Goal: Information Seeking & Learning: Learn about a topic

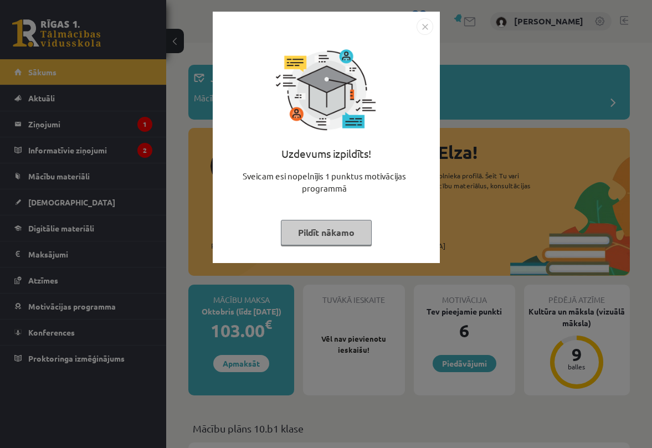
click at [426, 30] on img "Close" at bounding box center [424, 26] width 17 height 17
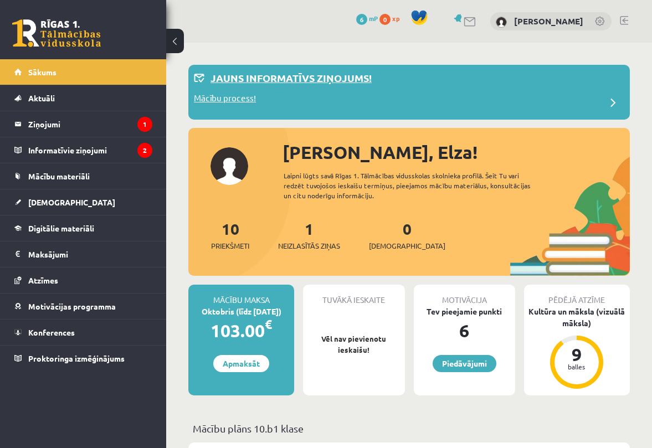
click at [374, 81] on div "Jauns informatīvs ziņojums!" at bounding box center [409, 81] width 430 height 22
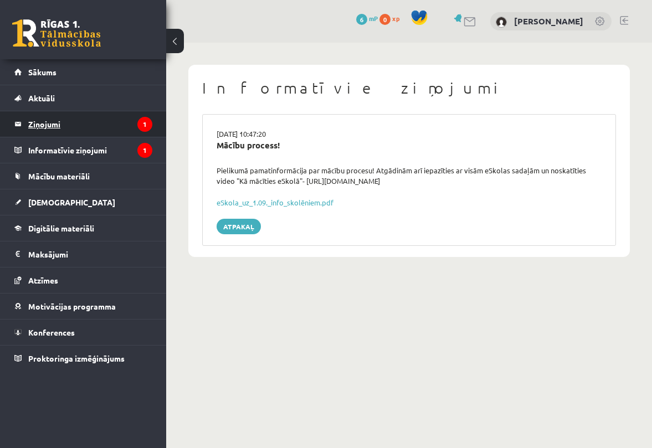
click at [44, 130] on legend "Ziņojumi 1" at bounding box center [90, 123] width 124 height 25
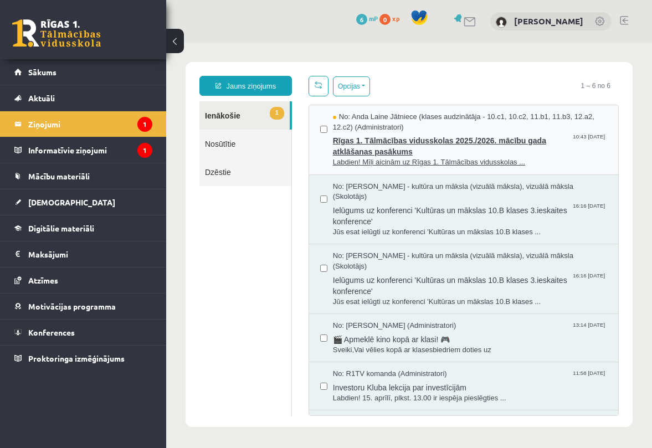
click at [358, 153] on span "Rīgas 1. Tālmācības vidusskolas 2025./2026. mācību gada atklāšanas pasākums" at bounding box center [470, 144] width 274 height 25
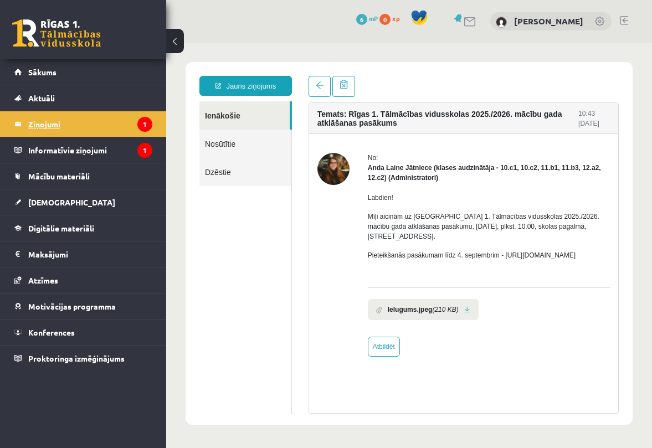
click at [53, 132] on legend "Ziņojumi 1" at bounding box center [90, 123] width 124 height 25
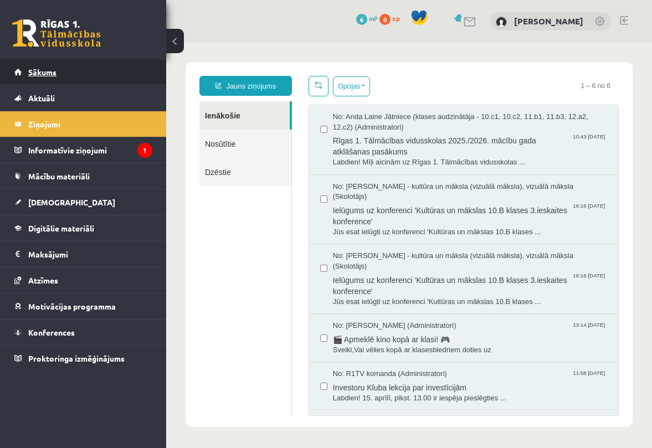
click at [52, 68] on span "Sākums" at bounding box center [42, 72] width 28 height 10
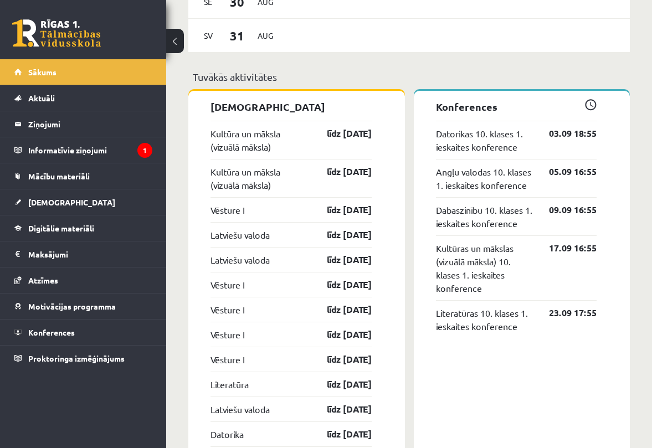
scroll to position [915, 0]
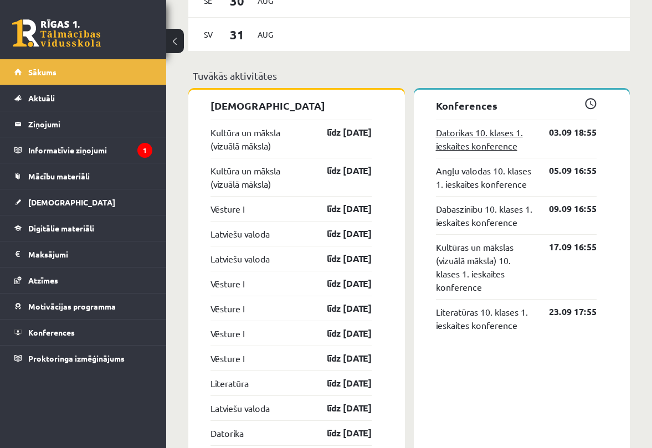
click at [503, 137] on link "Datorikas 10. klases 1. ieskaites konference" at bounding box center [484, 139] width 97 height 27
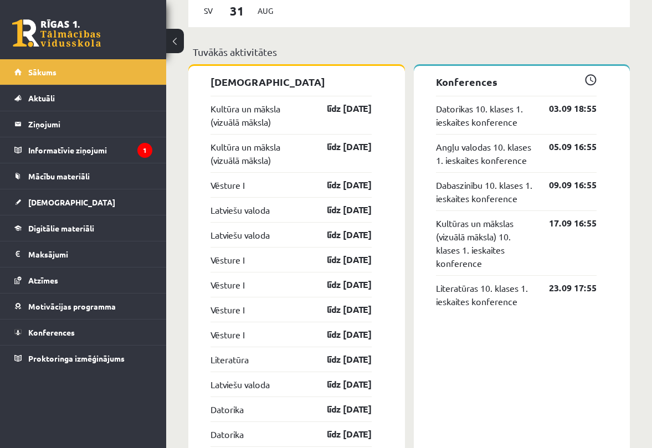
scroll to position [936, 0]
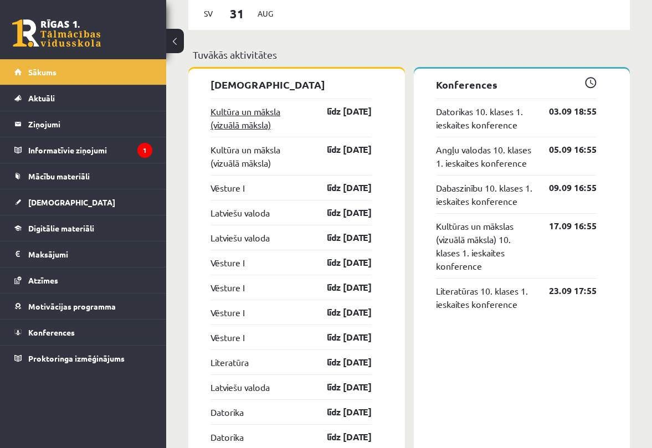
click at [237, 117] on link "Kultūra un māksla (vizuālā māksla)" at bounding box center [258, 118] width 97 height 27
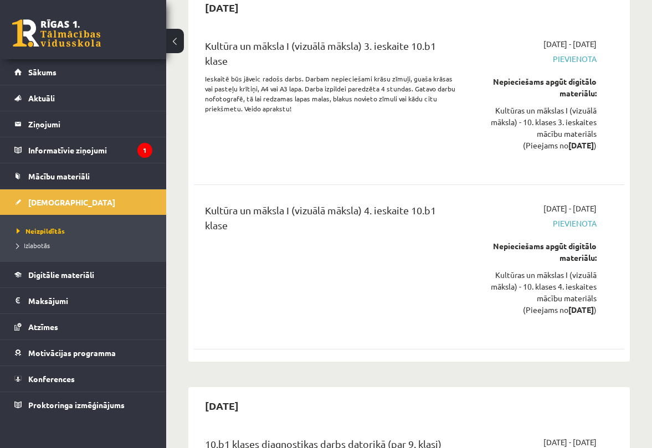
scroll to position [119, 0]
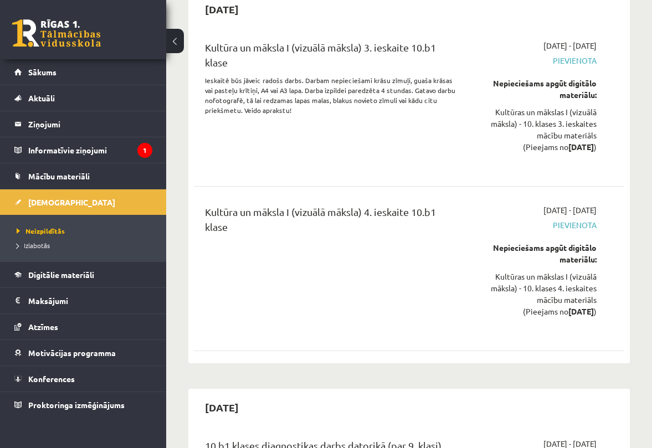
click at [450, 102] on p "Ieskaitē būs jāveic radošs darbs. Darbam nepieciešami krāsu zīmuļi, guaša krāsa…" at bounding box center [332, 95] width 255 height 40
click at [271, 162] on div "Kultūra un māksla I (vizuālā māksla) 3. ieskaite 10.b1 klase Ieskaitē būs jāvei…" at bounding box center [333, 104] width 272 height 128
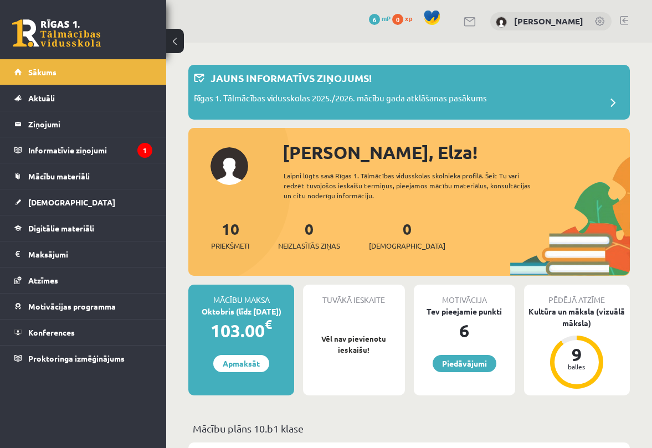
scroll to position [936, 0]
